Goal: Find specific page/section: Find specific page/section

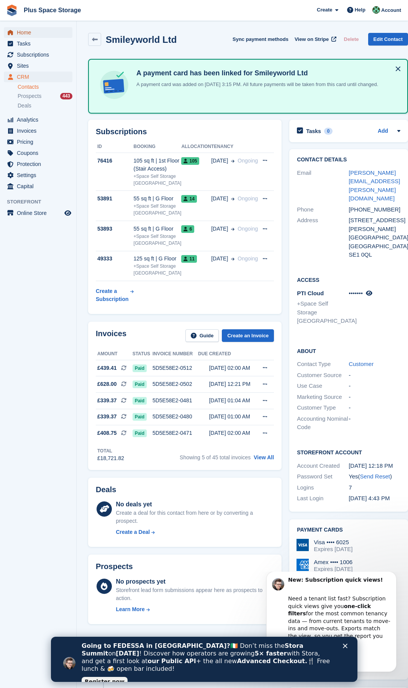
click at [27, 33] on span "Home" at bounding box center [40, 32] width 46 height 11
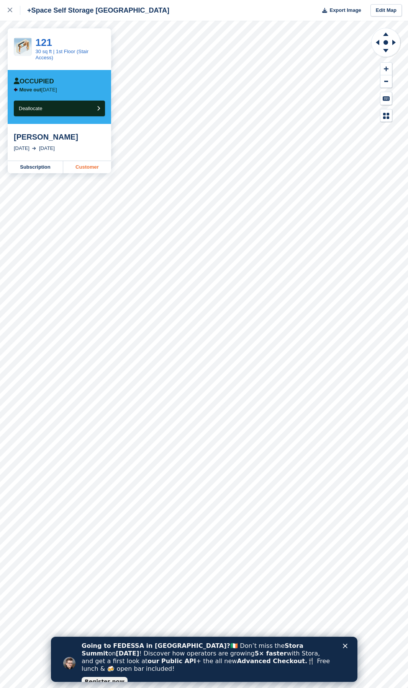
click at [85, 167] on link "Customer" at bounding box center [87, 167] width 48 height 12
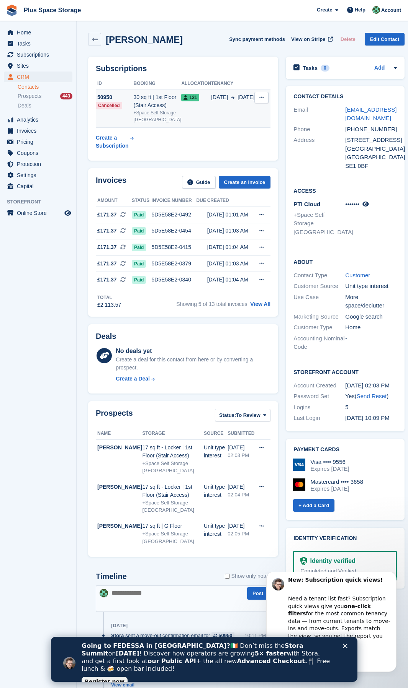
click at [155, 101] on div "30 sq ft | 1st Floor (Stair Access)" at bounding box center [158, 101] width 48 height 16
